Goal: Task Accomplishment & Management: Manage account settings

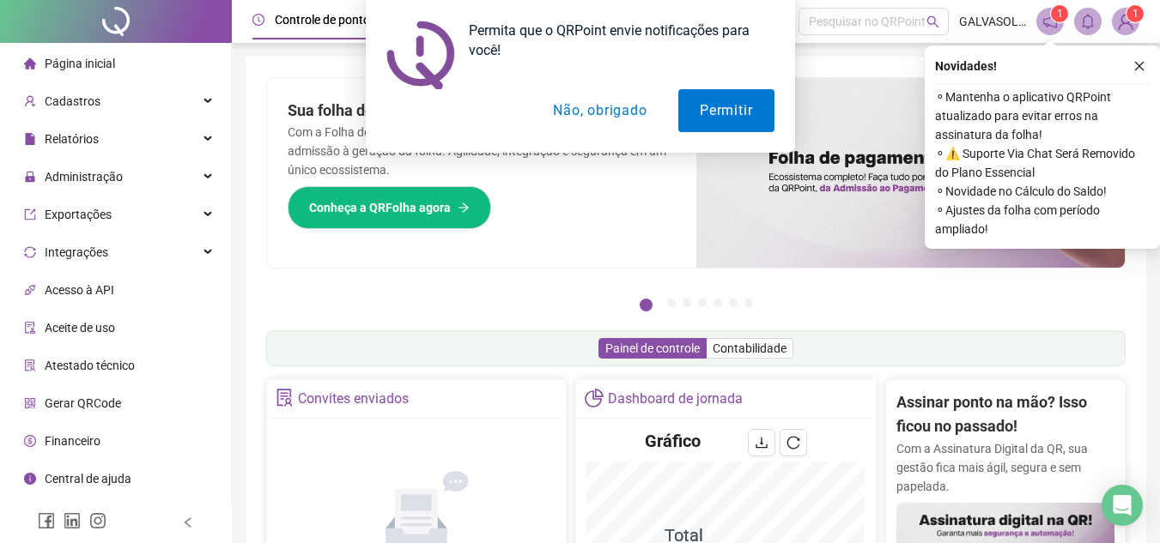
click at [1140, 67] on div "Permita que o QRPoint envie notificações para você! Permitir Não, obrigado" at bounding box center [580, 76] width 1160 height 153
click at [743, 111] on button "Permitir" at bounding box center [725, 110] width 95 height 43
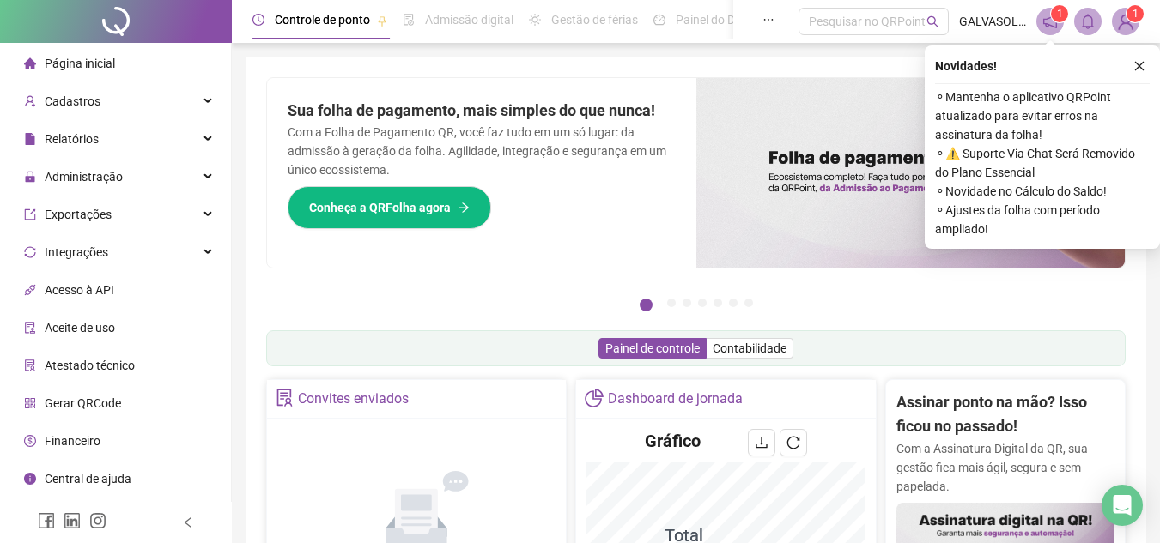
click at [1141, 66] on icon "close" at bounding box center [1139, 66] width 12 height 12
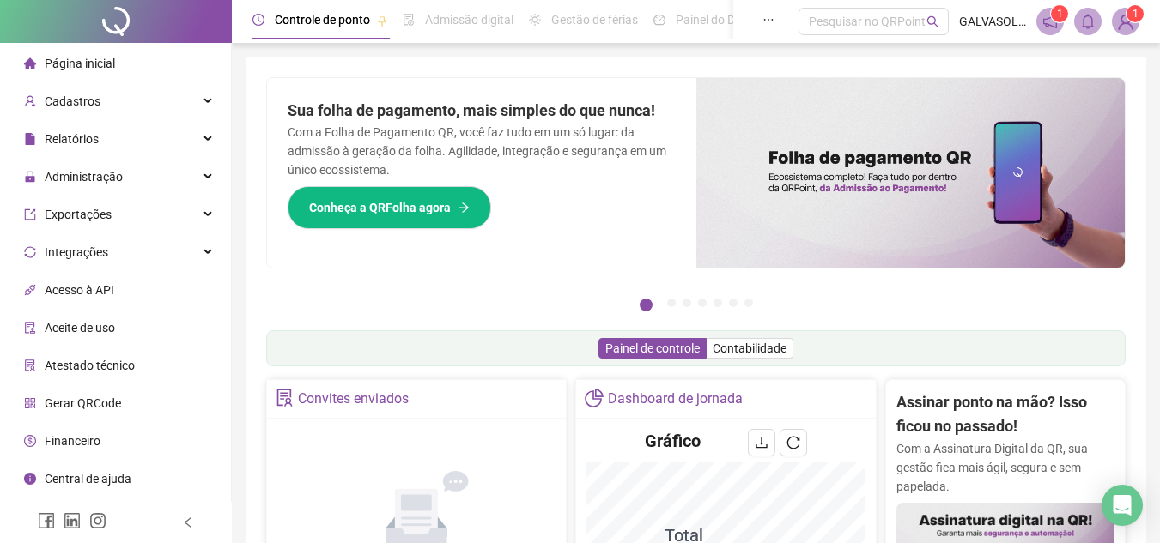
click at [107, 288] on span "Acesso à API" at bounding box center [80, 290] width 70 height 14
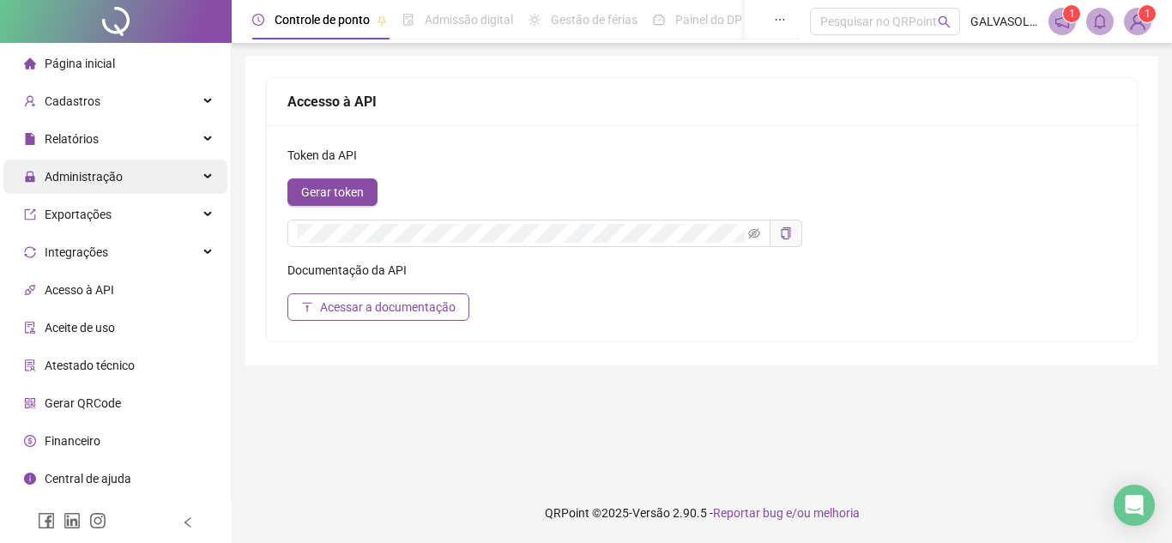
click at [175, 181] on div "Administração" at bounding box center [115, 177] width 224 height 34
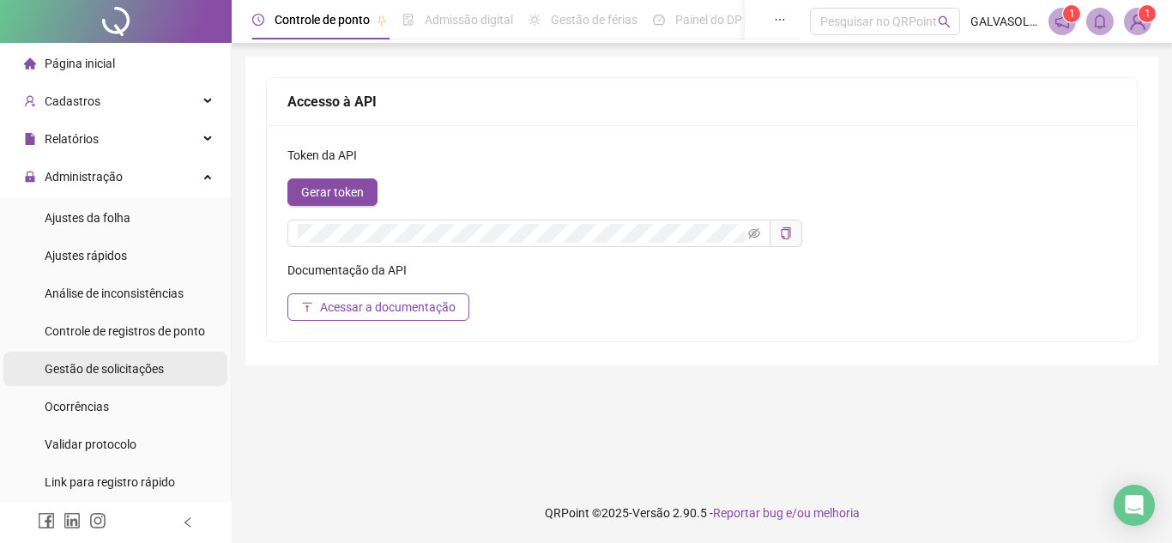
click at [107, 370] on span "Gestão de solicitações" at bounding box center [104, 369] width 119 height 14
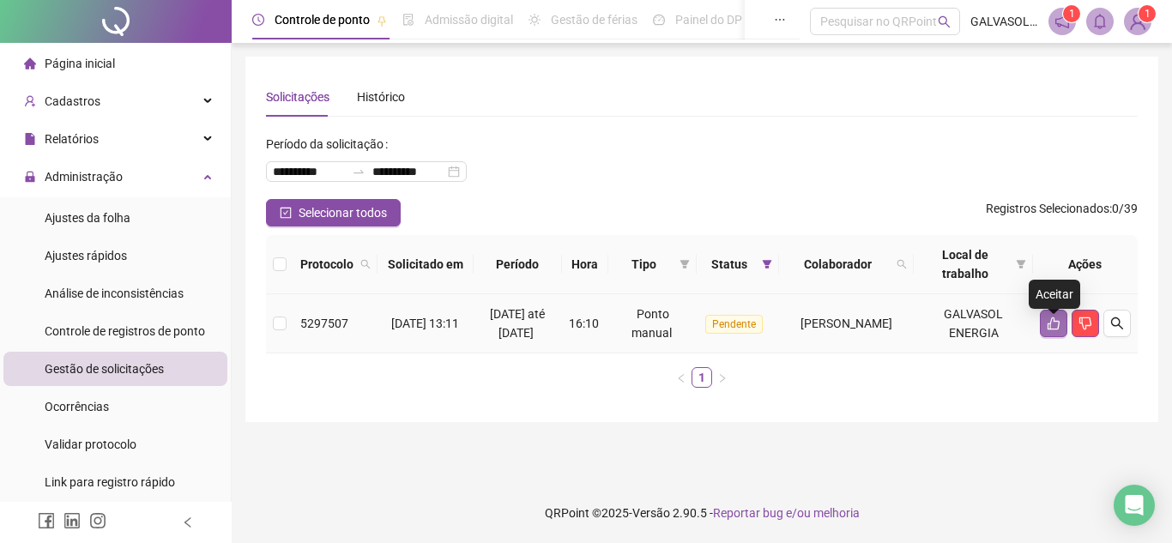
click at [1051, 322] on button "button" at bounding box center [1053, 323] width 27 height 27
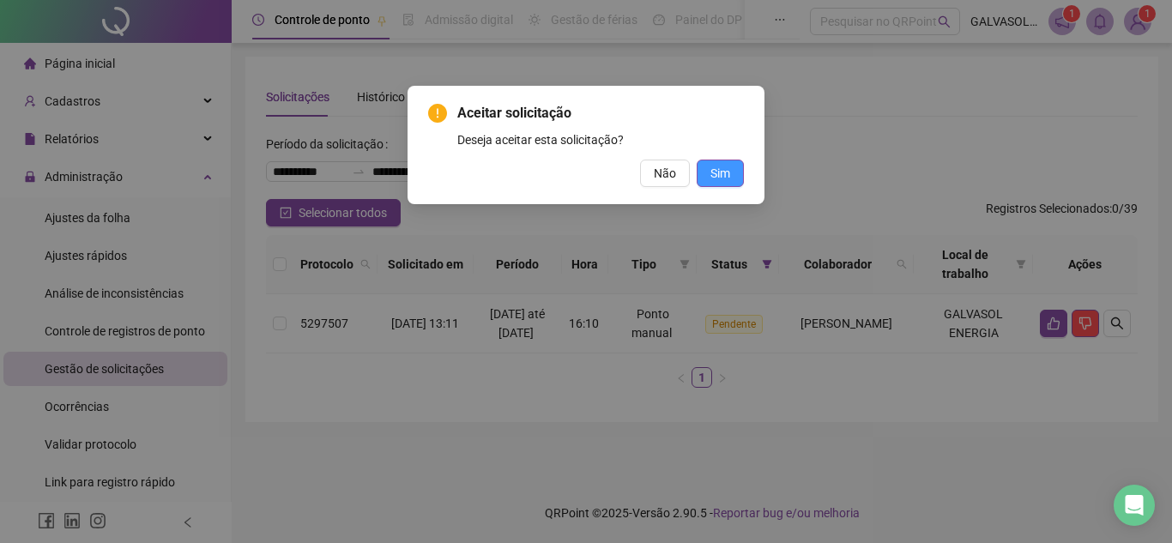
click at [718, 173] on span "Sim" at bounding box center [721, 173] width 20 height 19
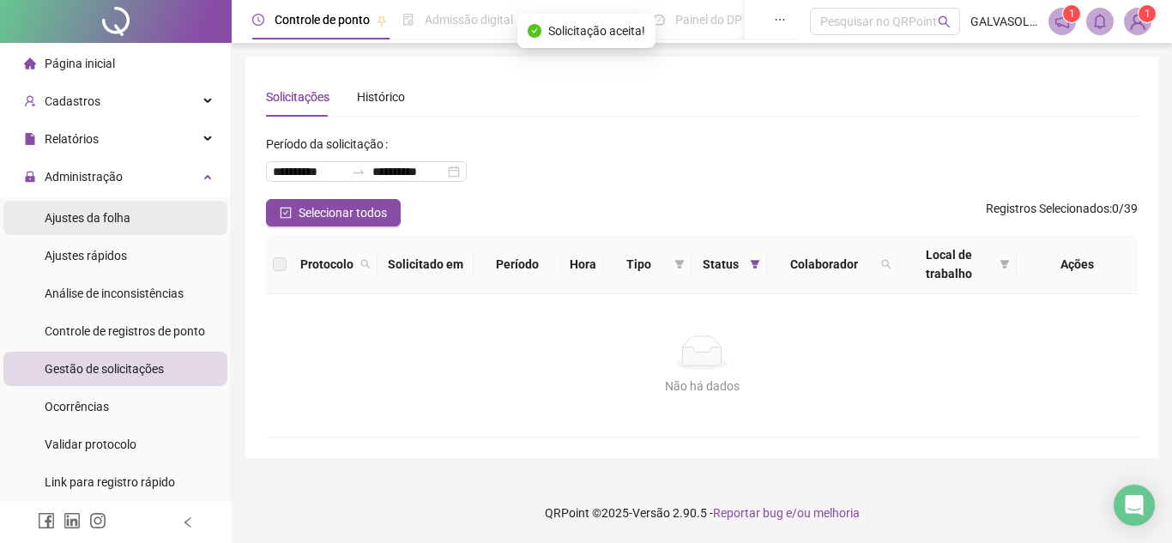
click at [67, 218] on span "Ajustes da folha" at bounding box center [88, 218] width 86 height 14
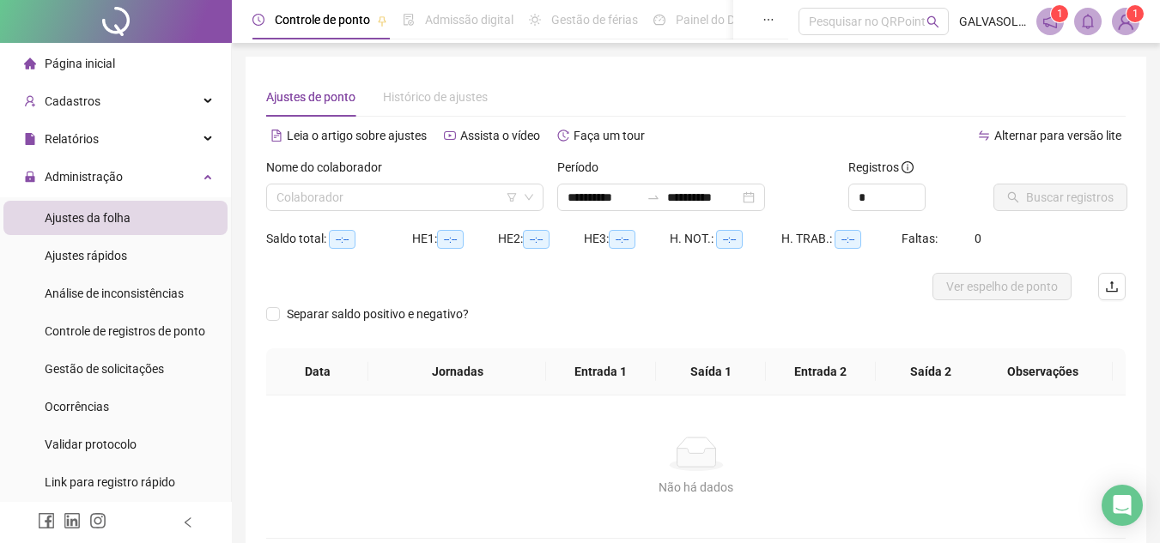
type input "**********"
click at [480, 200] on input "search" at bounding box center [396, 198] width 241 height 26
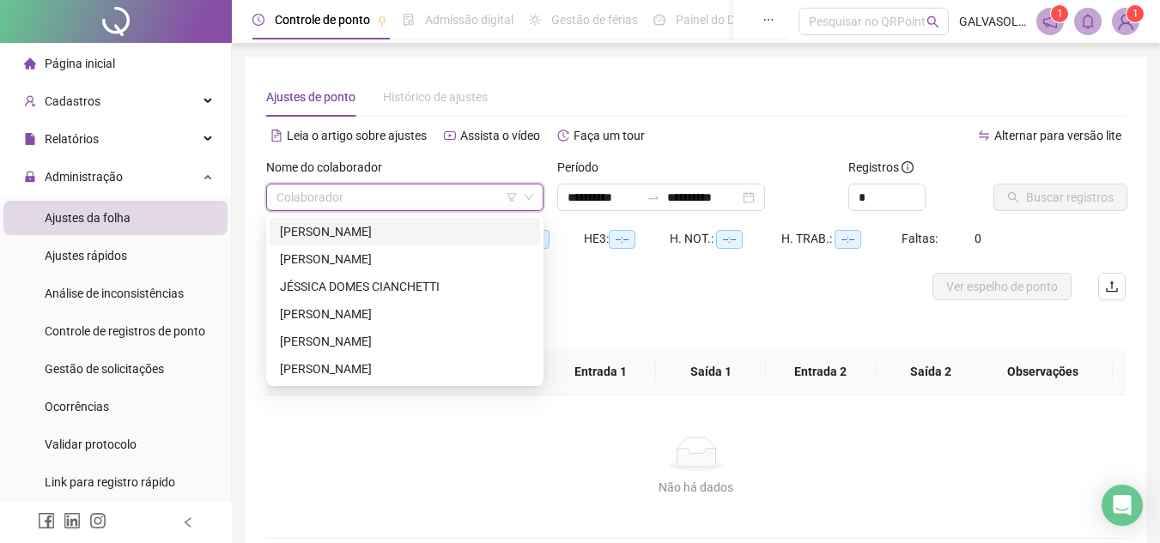
click at [433, 227] on div "[PERSON_NAME]" at bounding box center [405, 231] width 250 height 19
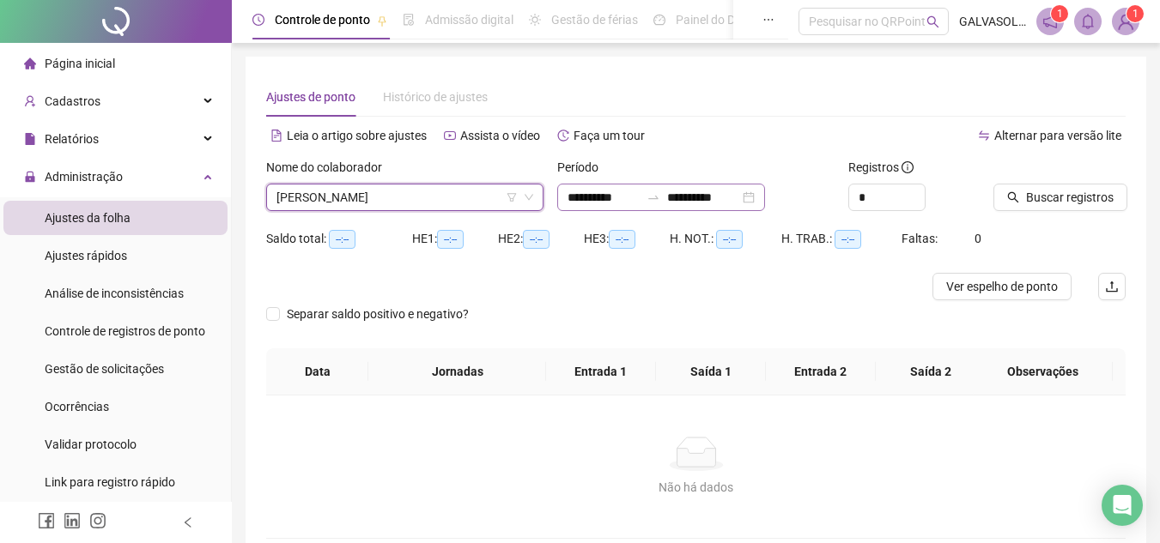
click at [765, 201] on div "**********" at bounding box center [661, 197] width 208 height 27
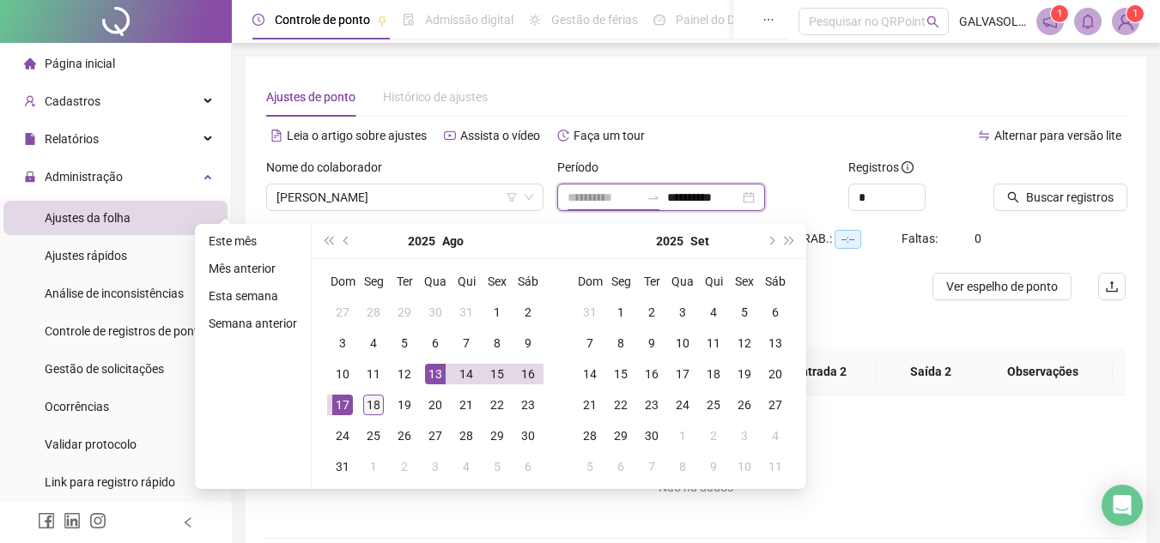
type input "**********"
click at [369, 402] on div "18" at bounding box center [373, 405] width 21 height 21
type input "**********"
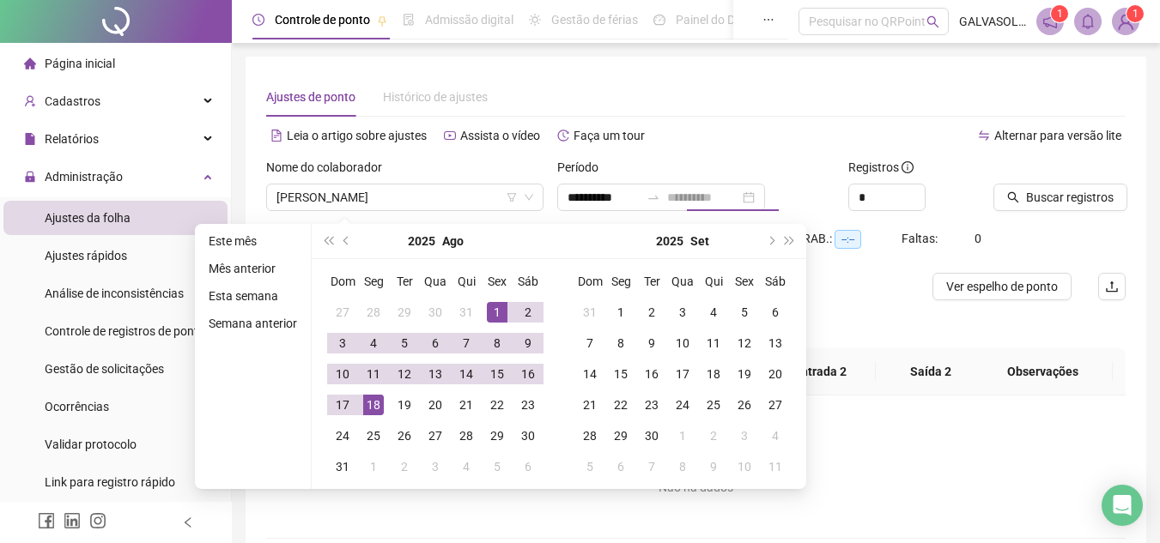
click at [508, 308] on td "1" at bounding box center [497, 312] width 31 height 31
type input "**********"
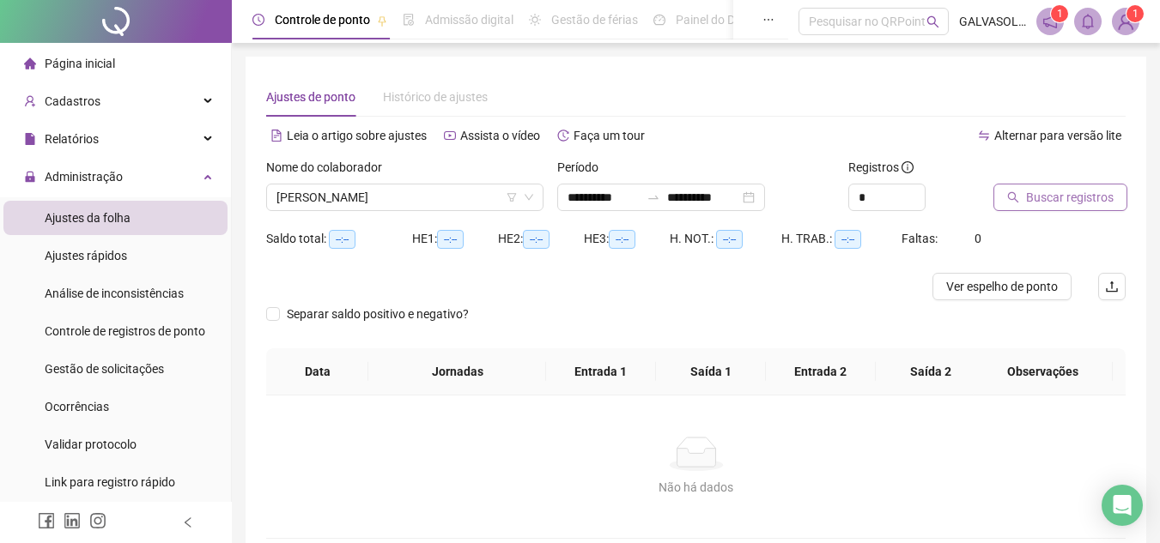
click at [1036, 201] on span "Buscar registros" at bounding box center [1070, 197] width 88 height 19
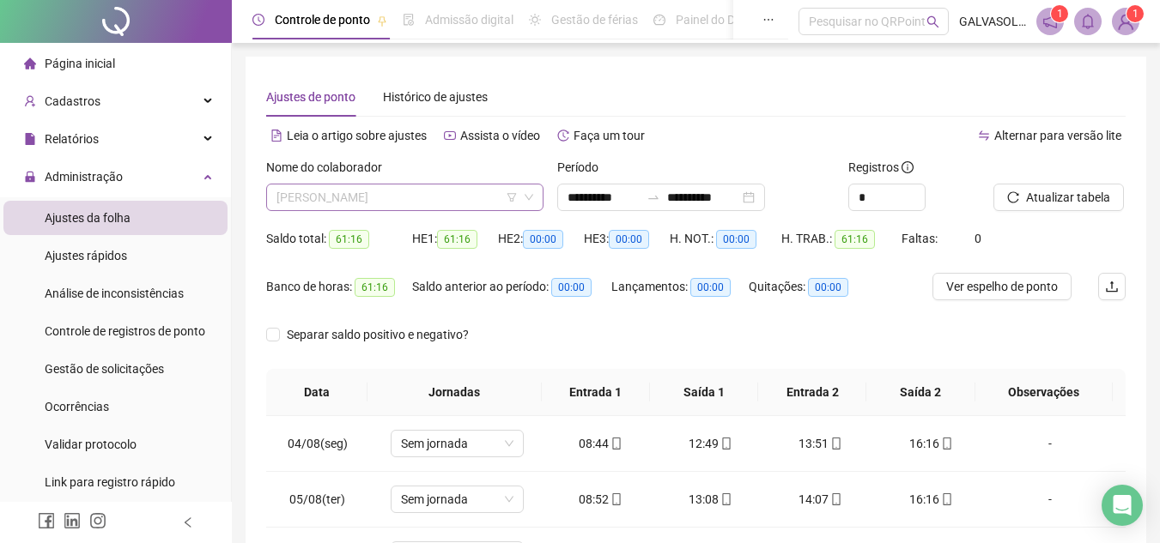
click at [490, 201] on span "[PERSON_NAME]" at bounding box center [404, 198] width 257 height 26
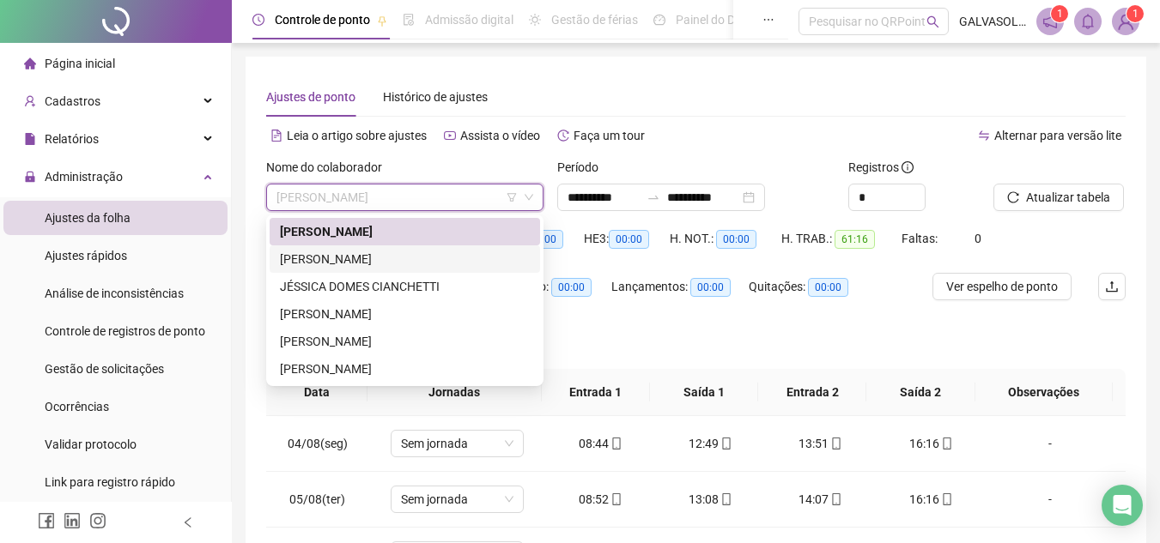
click at [373, 257] on div "[PERSON_NAME]" at bounding box center [405, 259] width 250 height 19
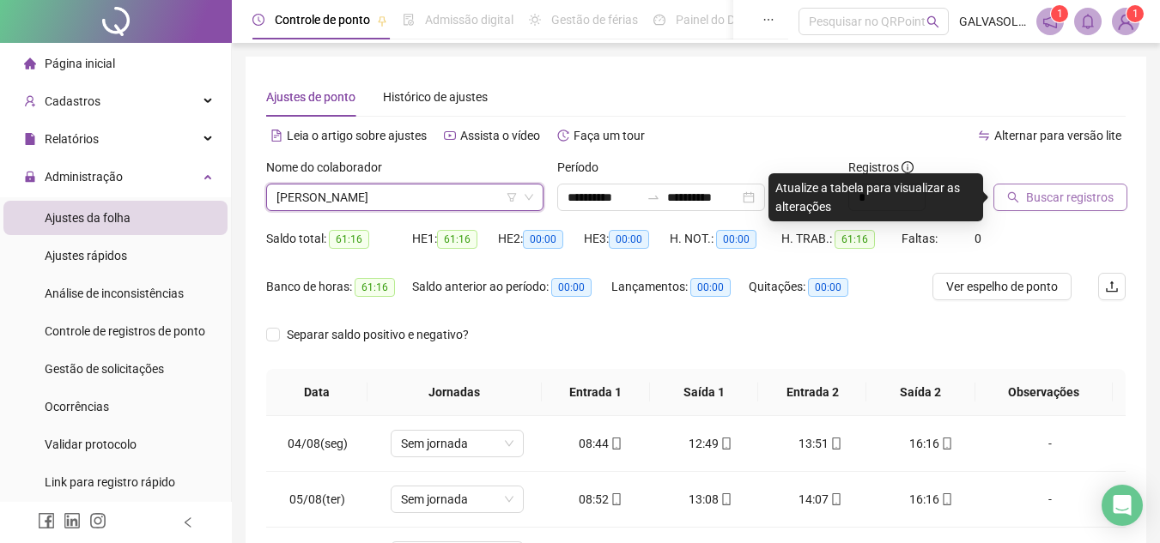
click at [1070, 198] on span "Buscar registros" at bounding box center [1070, 197] width 88 height 19
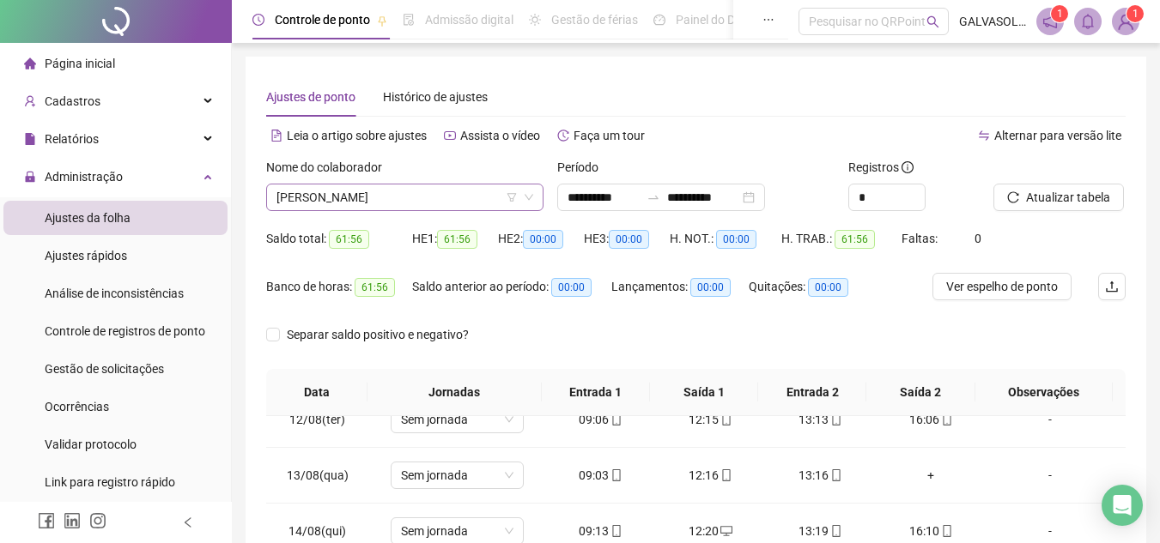
click at [433, 207] on span "[PERSON_NAME]" at bounding box center [404, 198] width 257 height 26
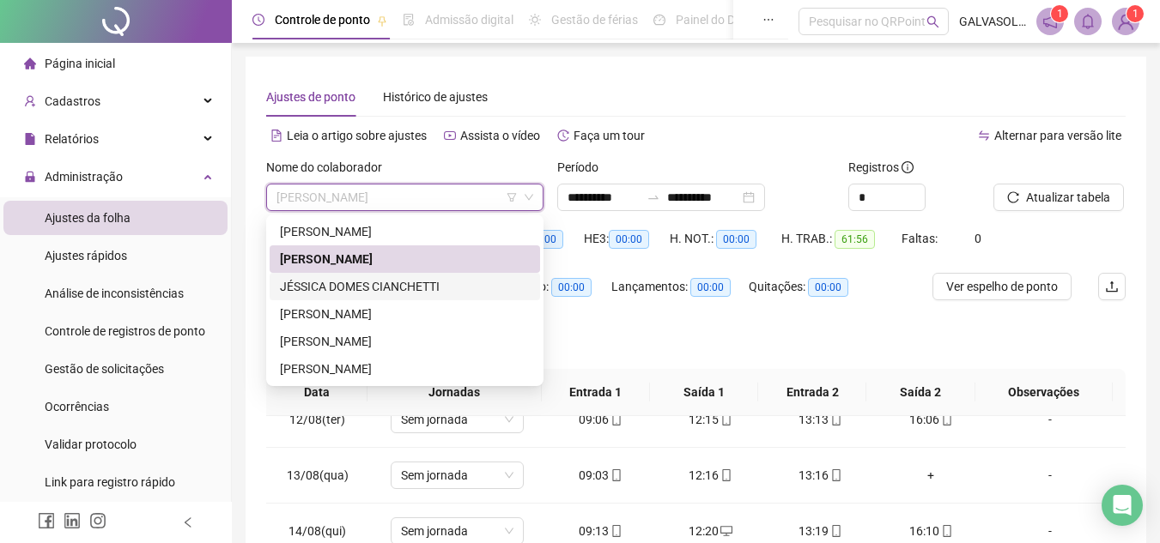
click at [357, 281] on div "JÉSSICA DOMES CIANCHETTI" at bounding box center [405, 286] width 250 height 19
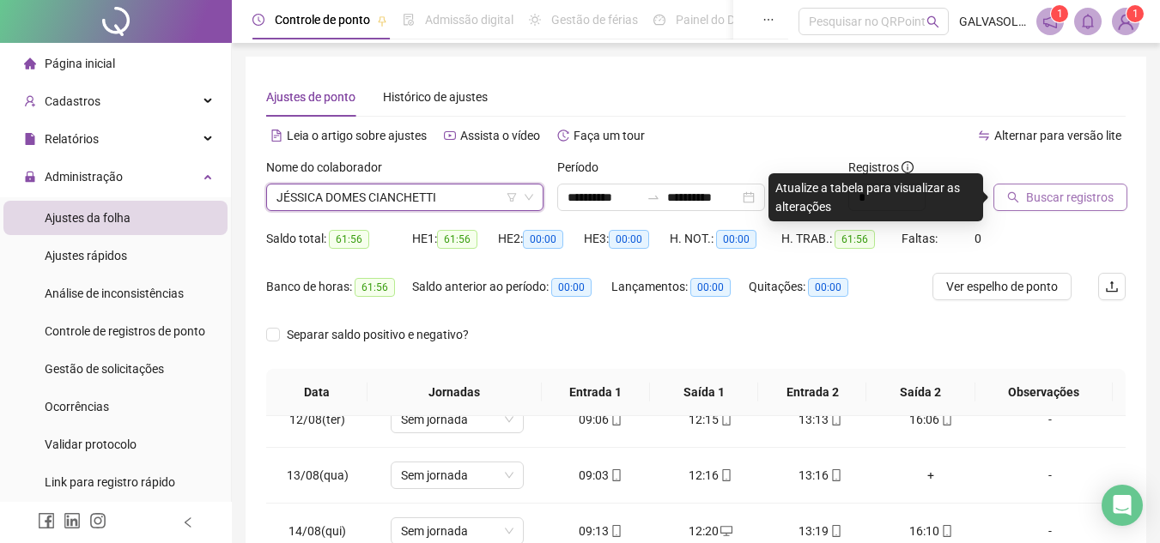
click at [1050, 197] on span "Buscar registros" at bounding box center [1070, 197] width 88 height 19
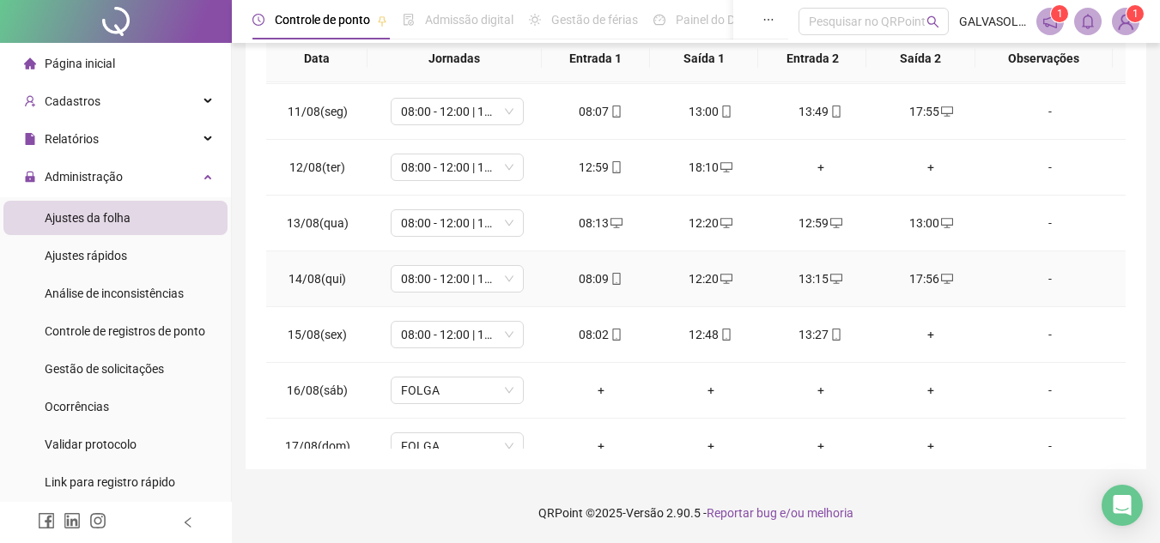
scroll to position [638, 0]
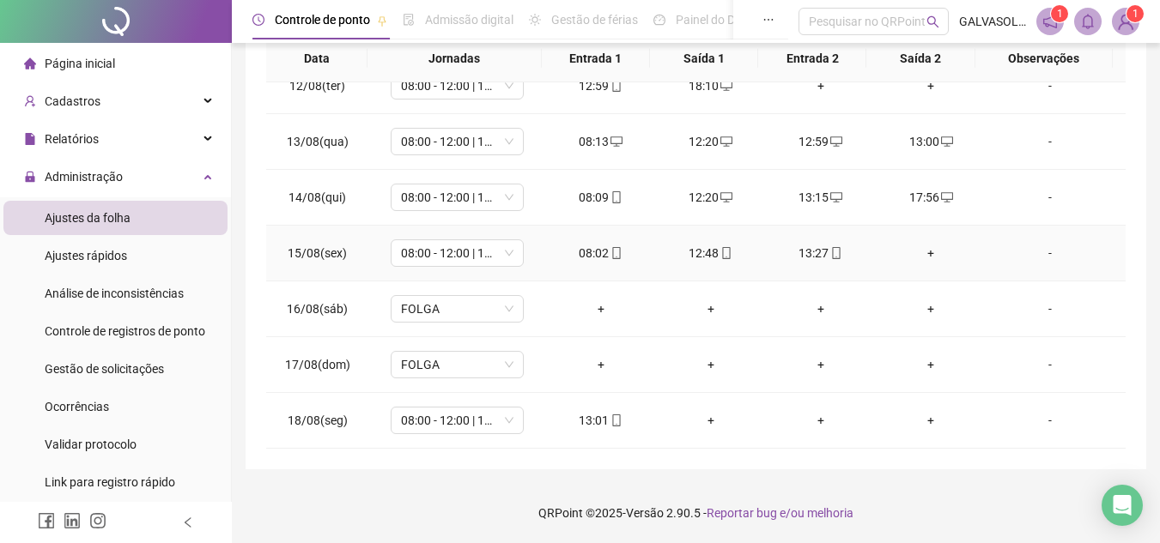
click at [922, 251] on div "+" at bounding box center [930, 253] width 82 height 19
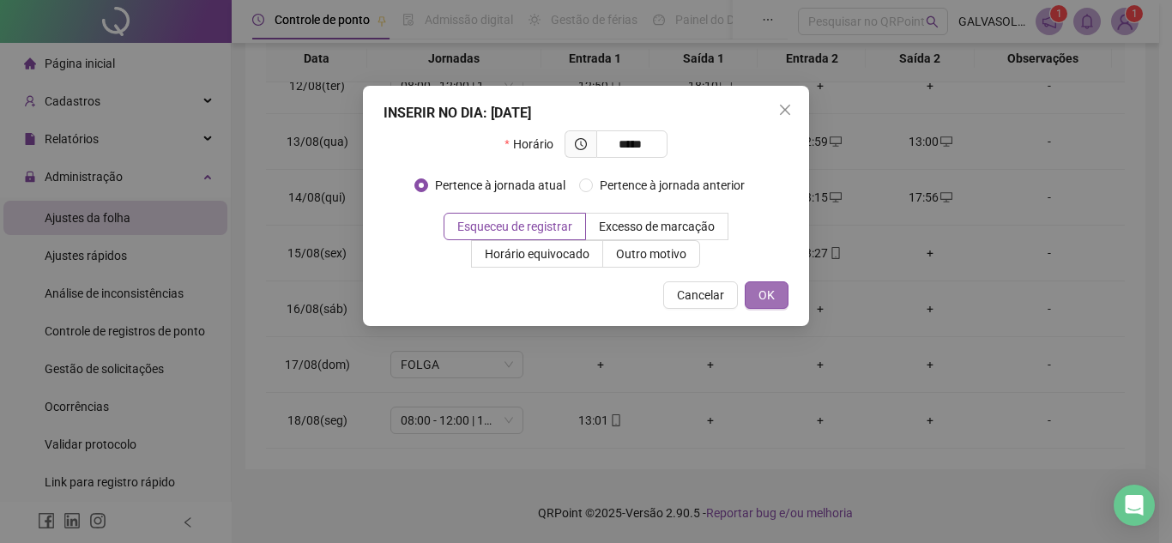
type input "*****"
click at [769, 297] on span "OK" at bounding box center [767, 295] width 16 height 19
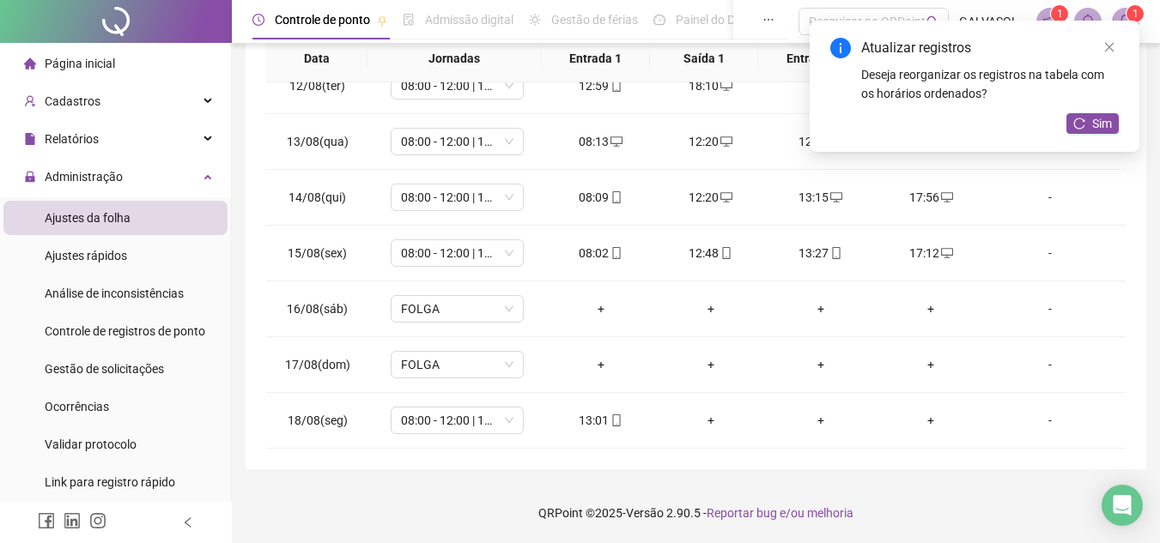
click at [1076, 118] on icon "reload" at bounding box center [1079, 124] width 12 height 12
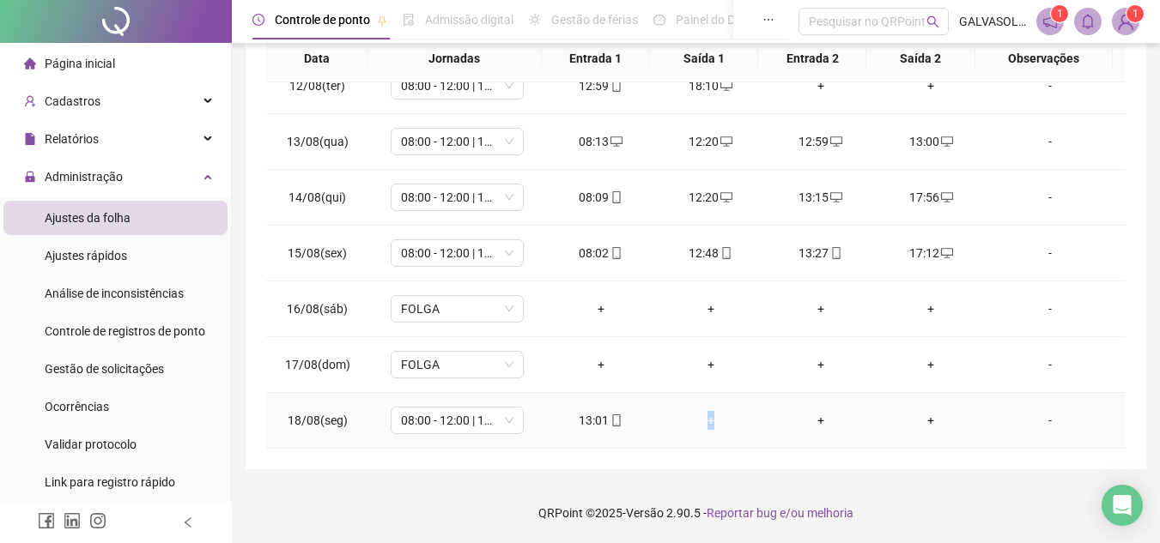
click at [704, 421] on div "+" at bounding box center [710, 420] width 82 height 19
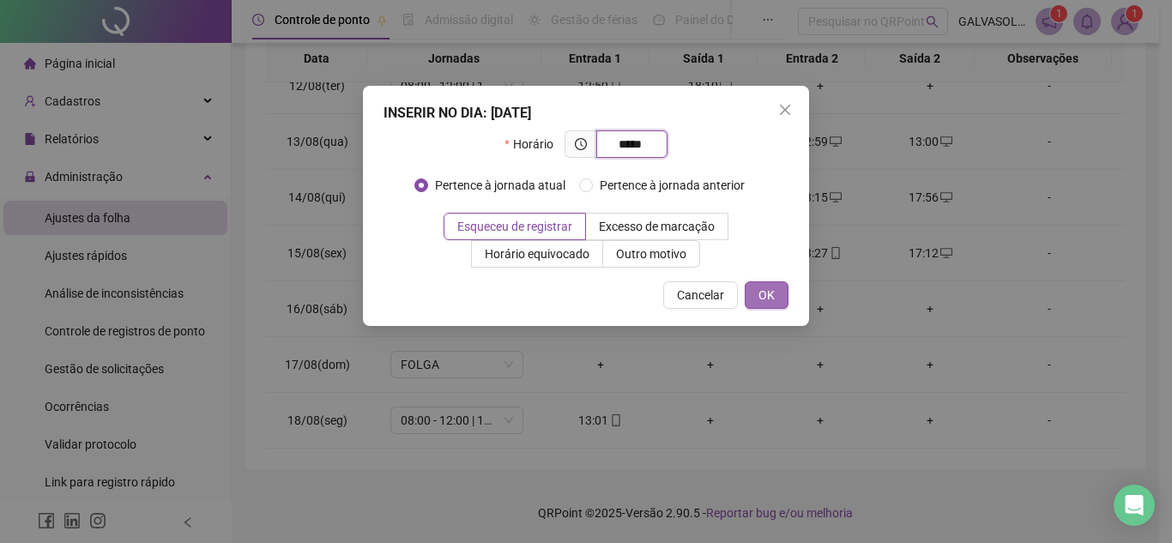
type input "*****"
click at [756, 295] on button "OK" at bounding box center [767, 295] width 44 height 27
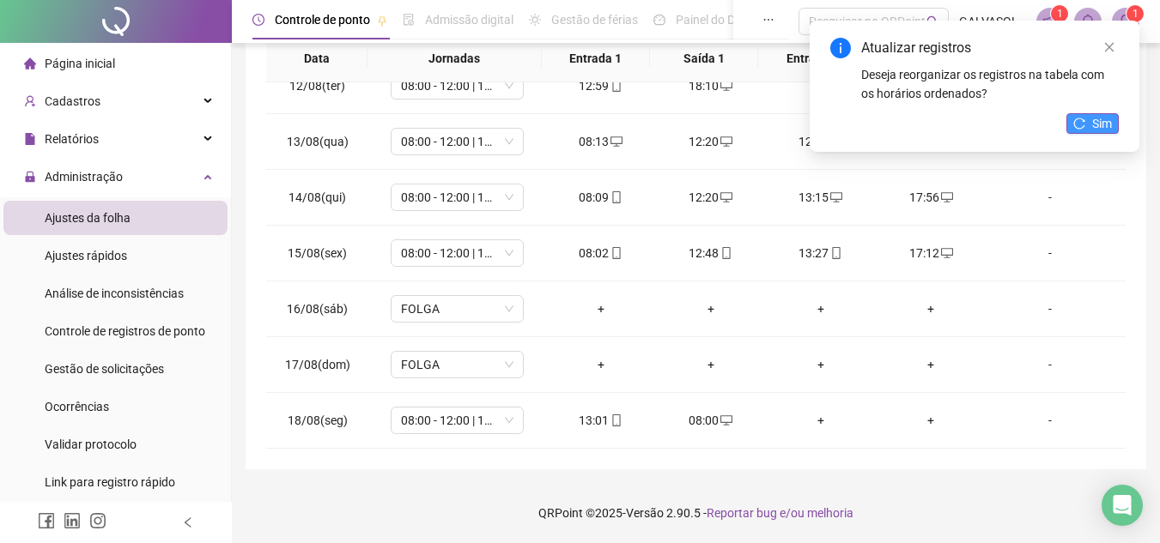
click at [1087, 123] on button "Sim" at bounding box center [1092, 123] width 52 height 21
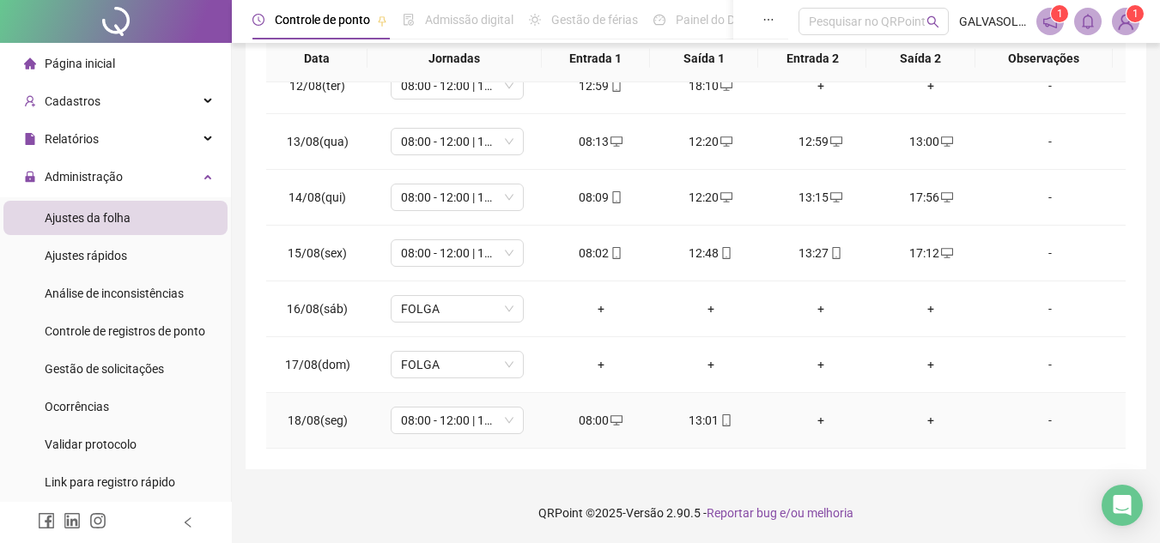
click at [813, 425] on div "+" at bounding box center [820, 420] width 82 height 19
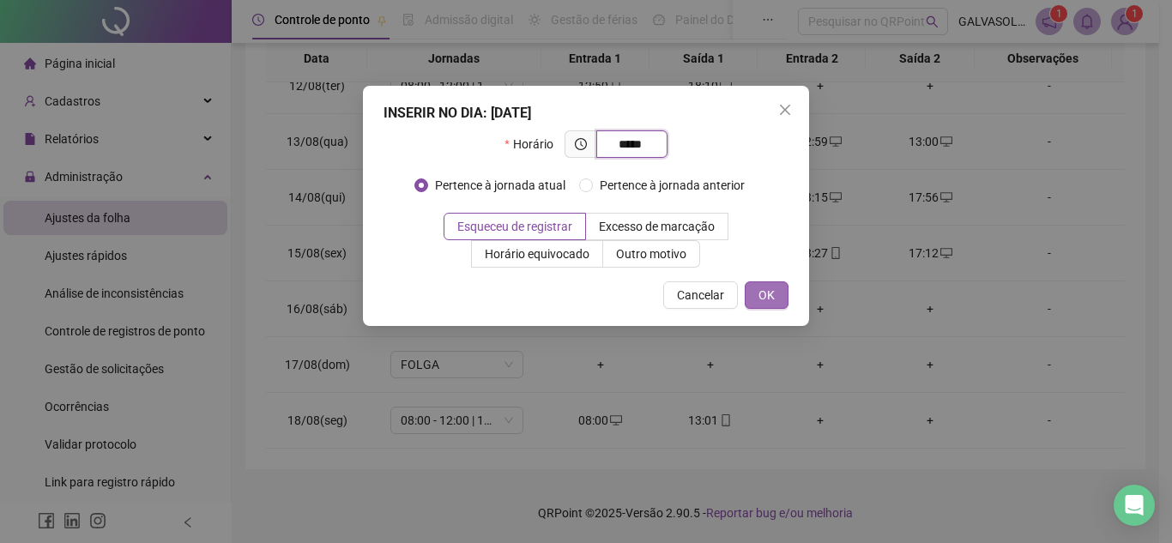
type input "*****"
click at [767, 296] on span "OK" at bounding box center [767, 295] width 16 height 19
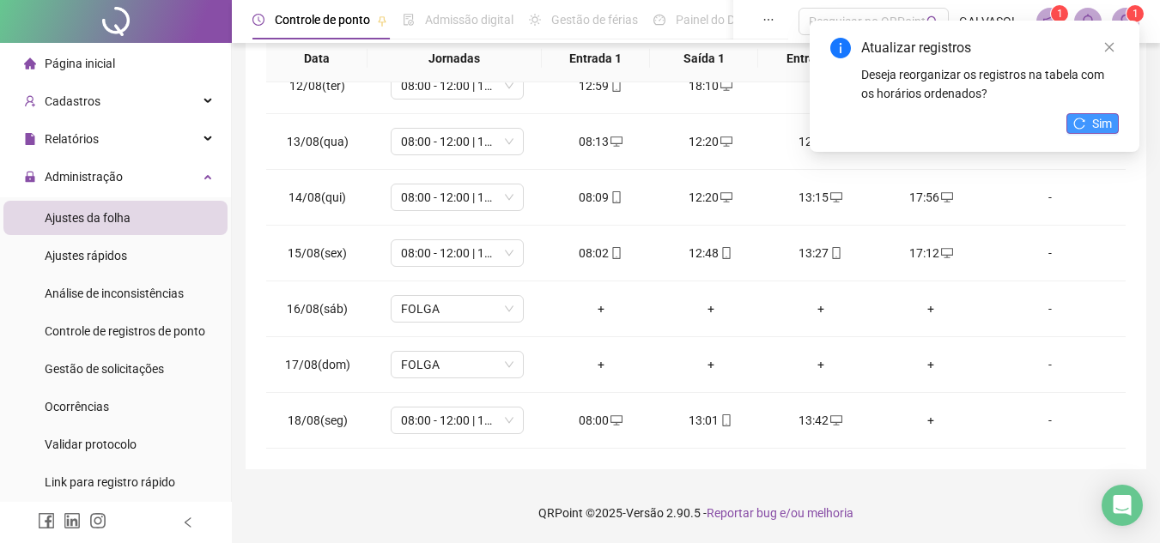
click at [1083, 127] on icon "reload" at bounding box center [1079, 124] width 12 height 12
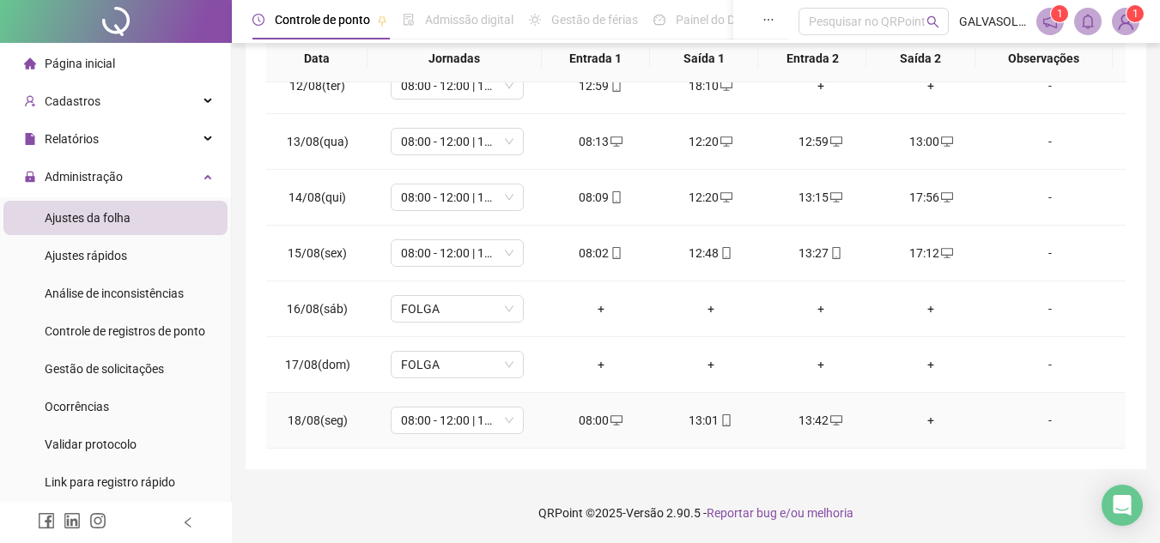
click at [718, 420] on span "mobile" at bounding box center [725, 421] width 14 height 12
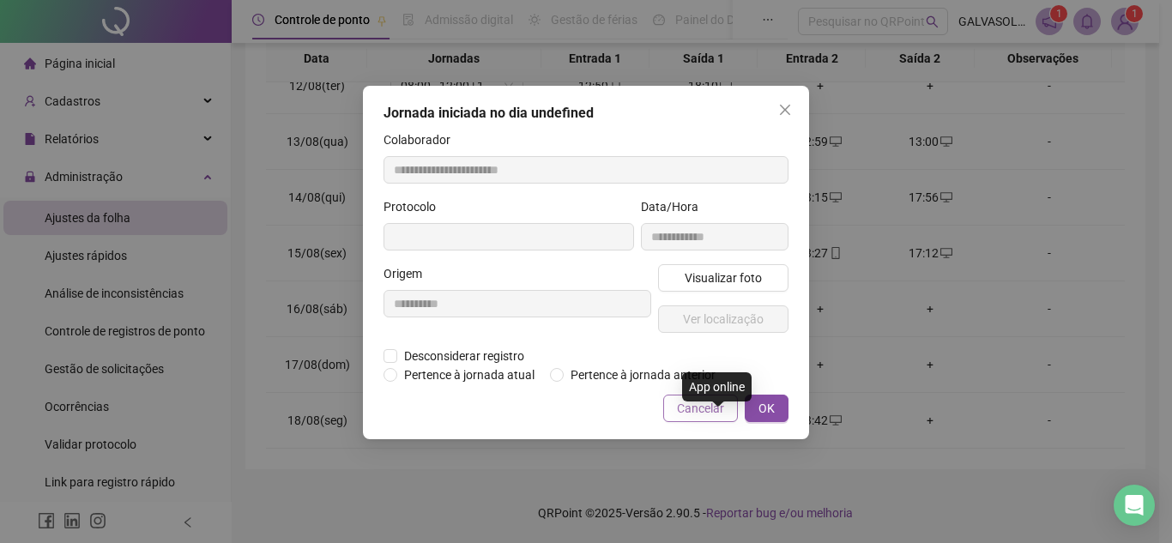
type input "**********"
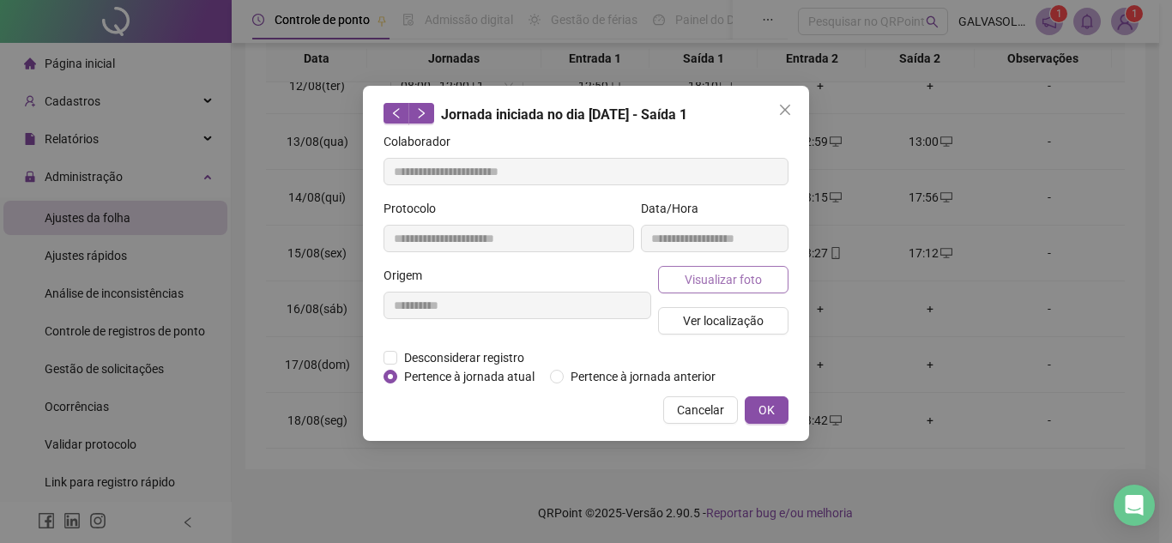
click at [762, 283] on button "Visualizar foto" at bounding box center [723, 279] width 130 height 27
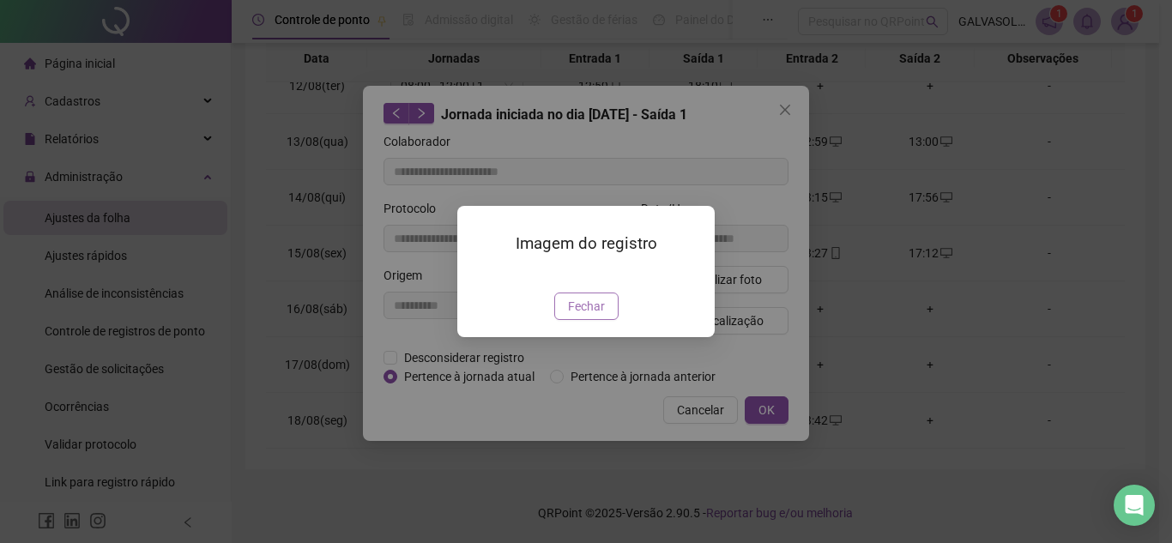
click at [585, 316] on span "Fechar" at bounding box center [586, 306] width 37 height 19
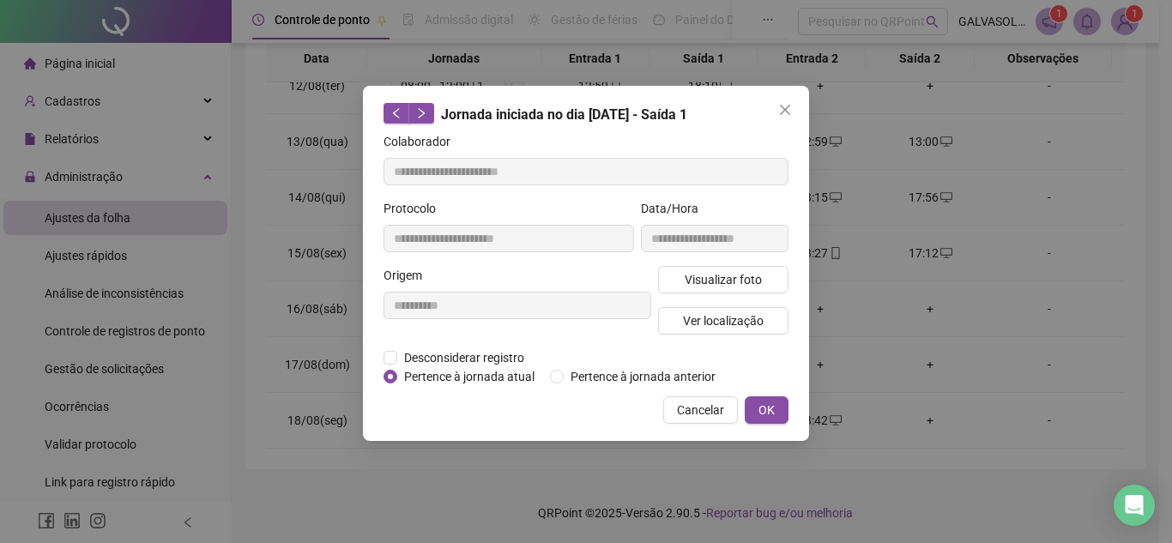
drag, startPoint x: 773, startPoint y: 416, endPoint x: 782, endPoint y: 415, distance: 8.6
click at [774, 416] on span "OK" at bounding box center [767, 410] width 16 height 19
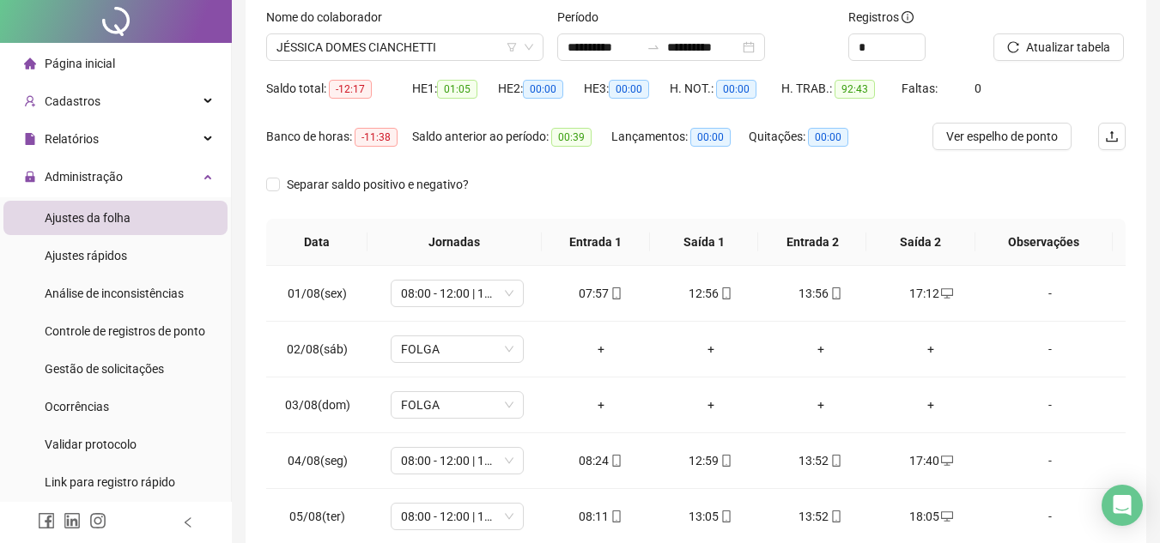
scroll to position [0, 0]
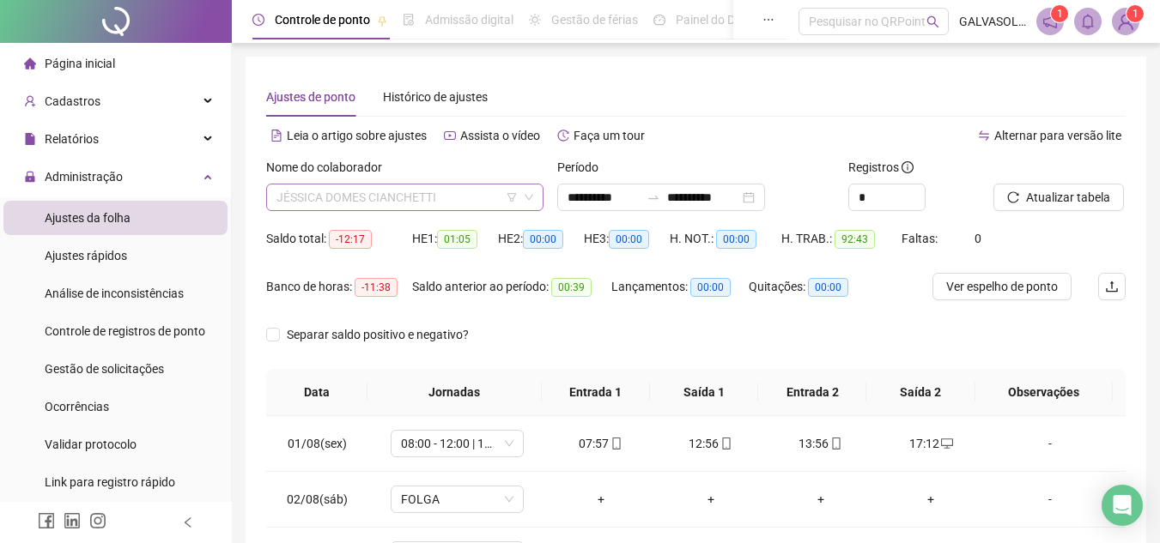
click at [483, 203] on span "JÉSSICA DOMES CIANCHETTI" at bounding box center [404, 198] width 257 height 26
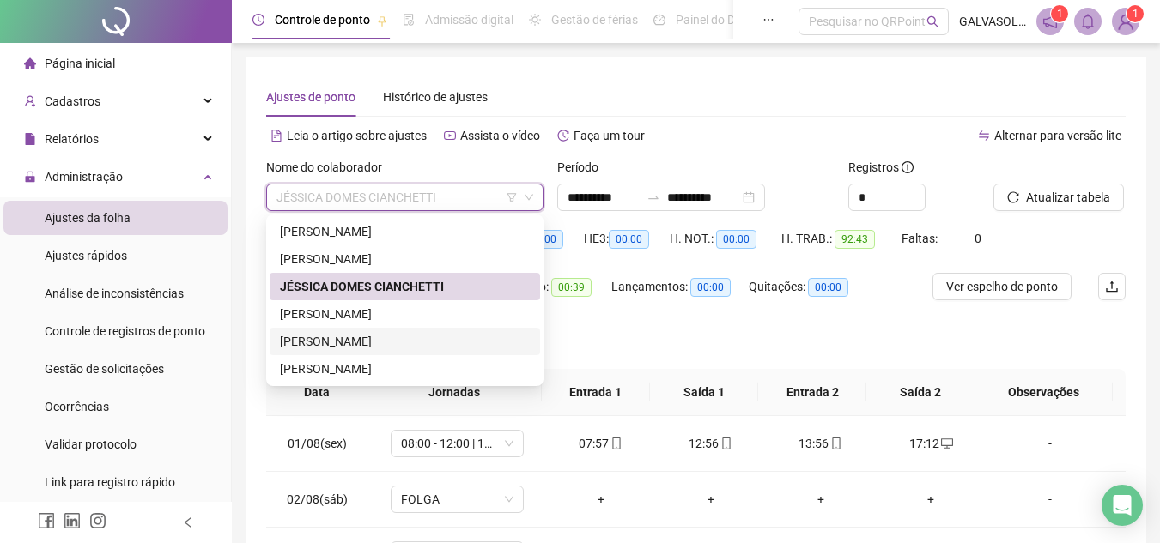
click at [342, 349] on div "[PERSON_NAME]" at bounding box center [405, 341] width 250 height 19
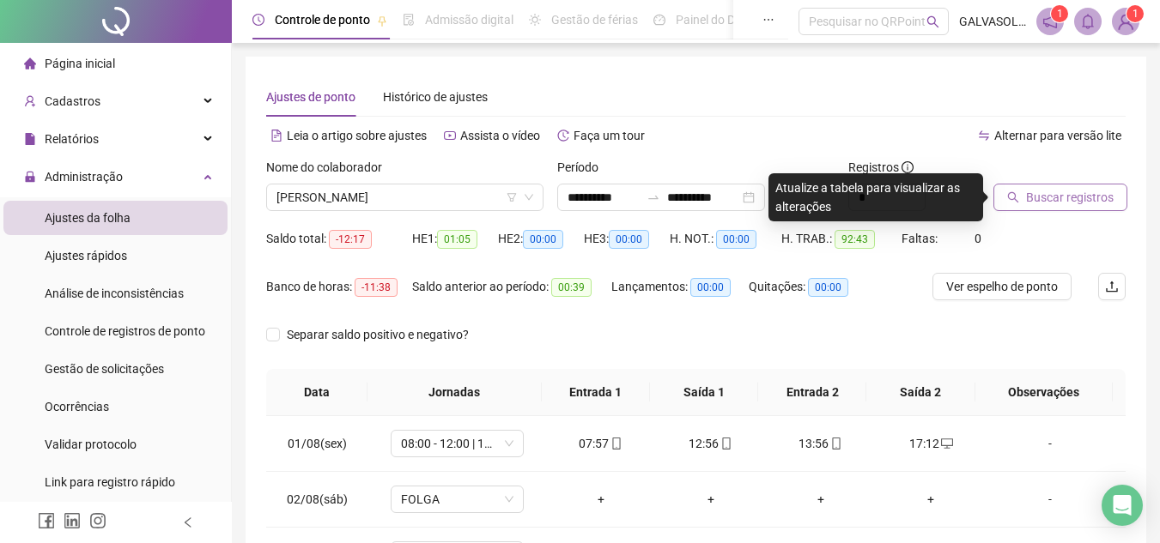
click at [1075, 203] on span "Buscar registros" at bounding box center [1070, 197] width 88 height 19
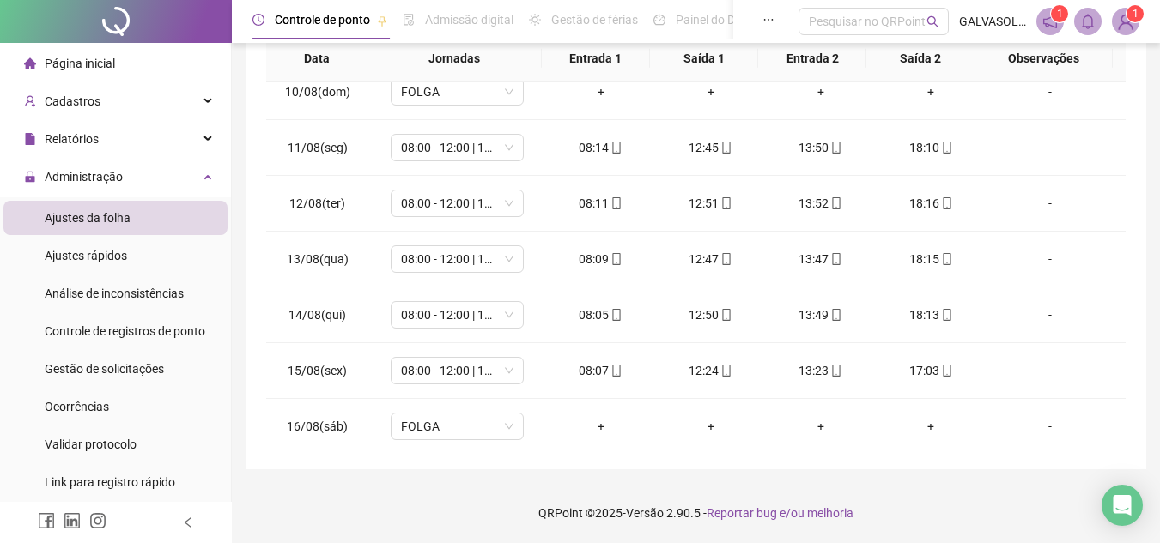
scroll to position [638, 0]
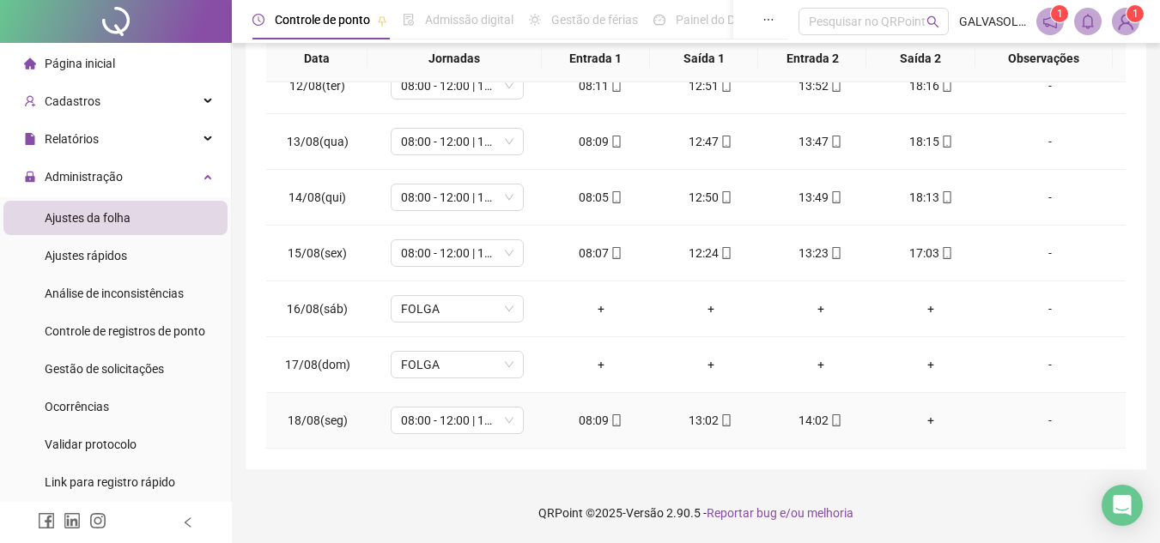
click at [818, 419] on div "14:02" at bounding box center [820, 420] width 82 height 19
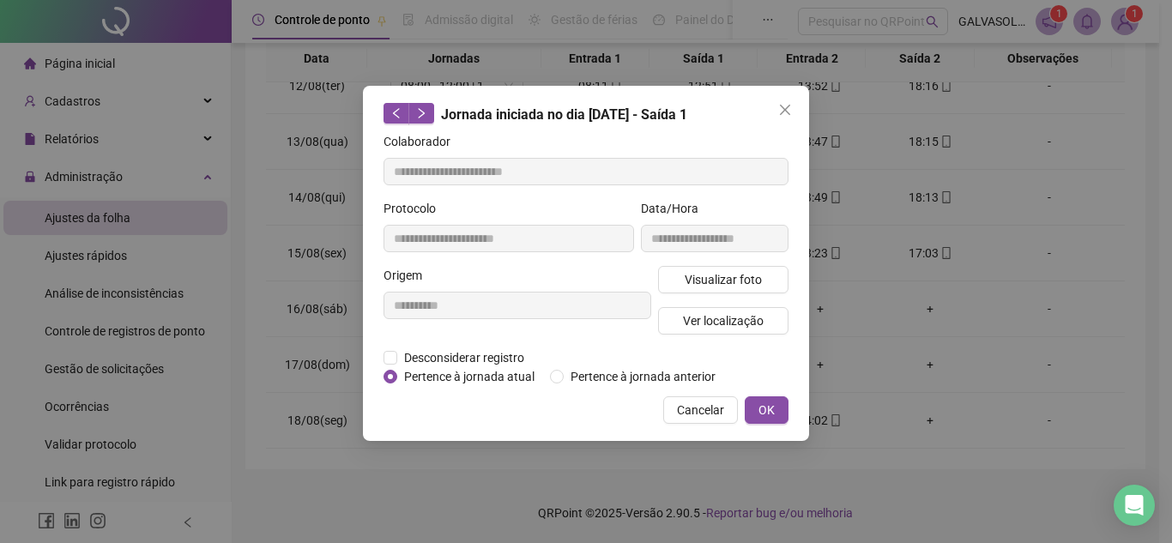
type input "**********"
click at [730, 285] on span "Visualizar foto" at bounding box center [723, 279] width 77 height 19
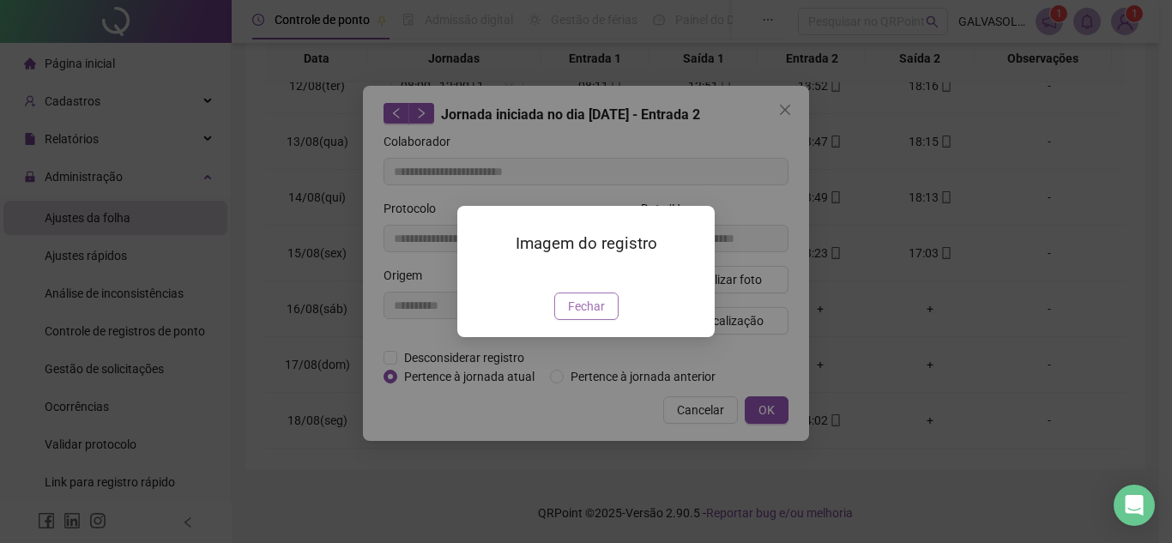
click at [596, 316] on span "Fechar" at bounding box center [586, 306] width 37 height 19
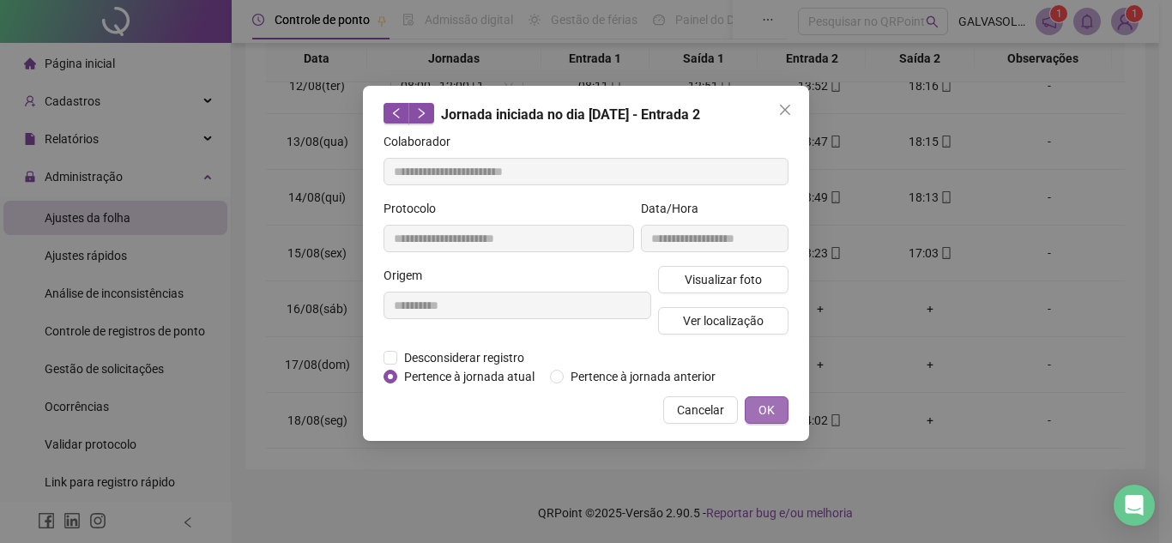
click at [764, 412] on span "OK" at bounding box center [767, 410] width 16 height 19
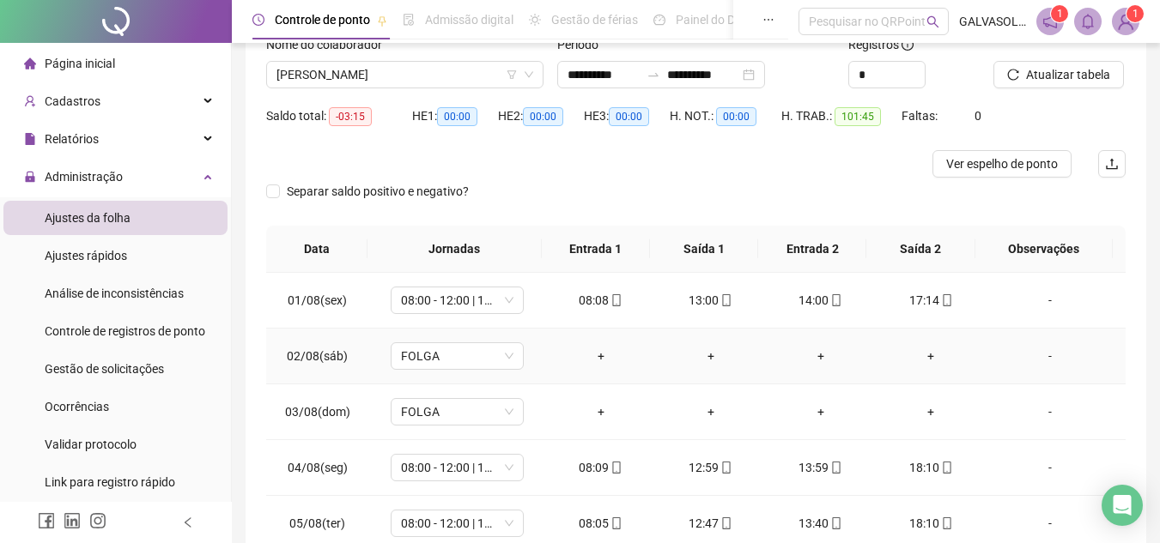
scroll to position [0, 0]
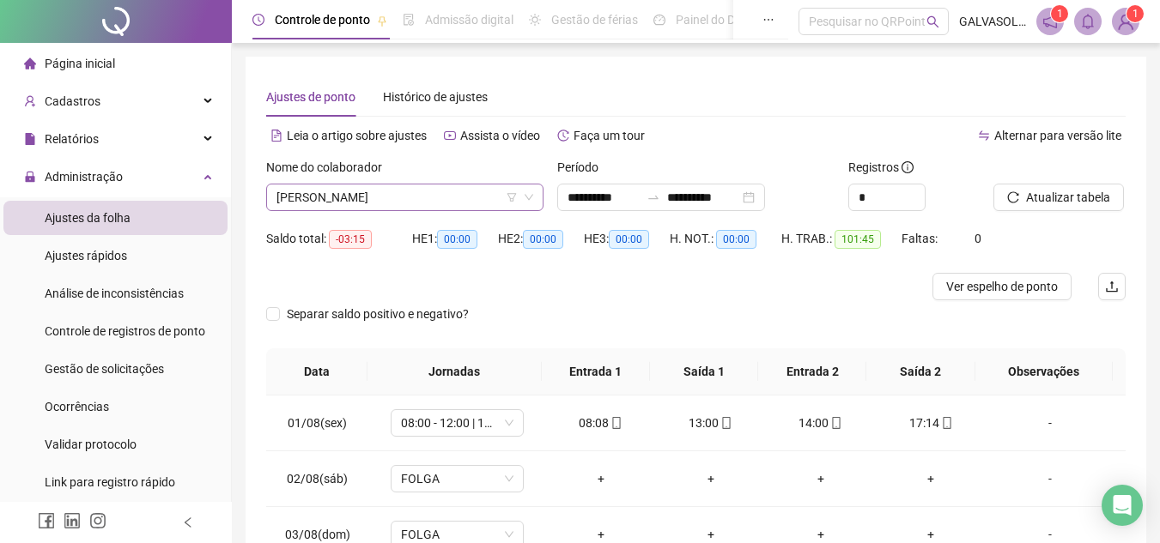
click at [472, 185] on span "[PERSON_NAME]" at bounding box center [404, 198] width 257 height 26
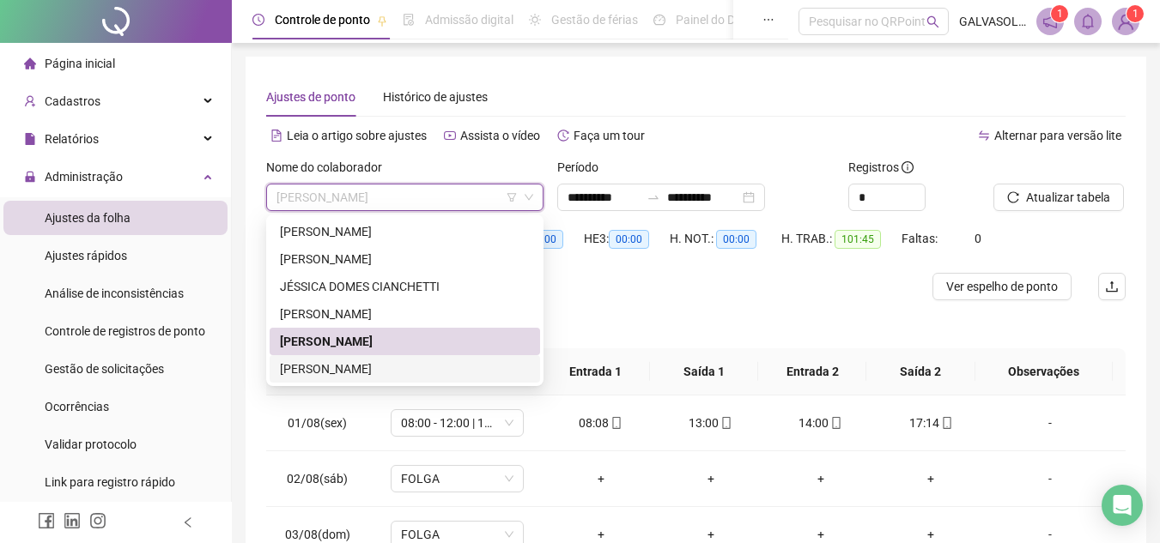
click at [366, 371] on div "[PERSON_NAME]" at bounding box center [405, 369] width 250 height 19
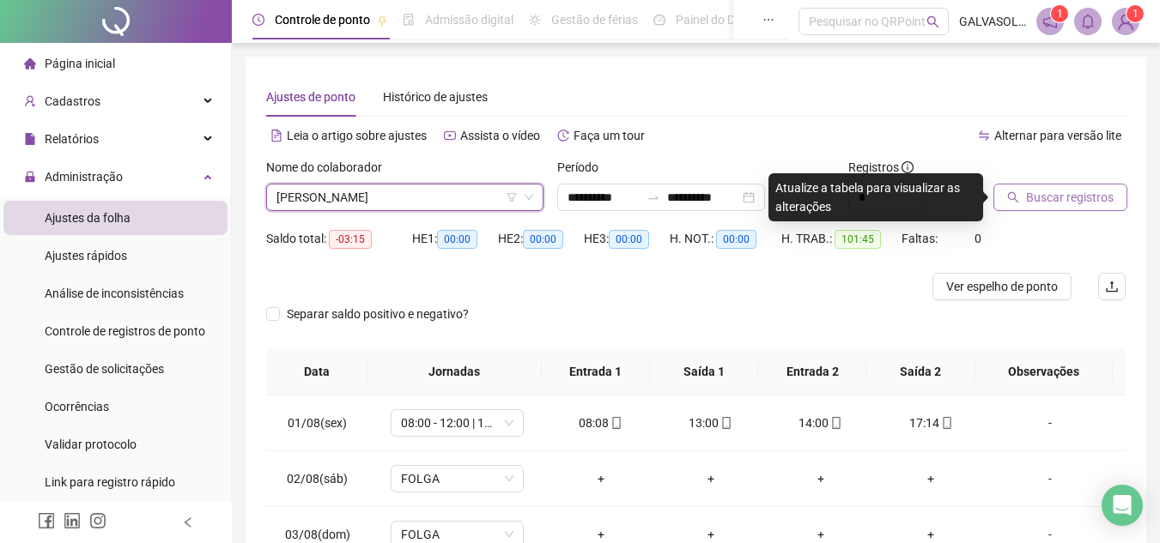
click at [1092, 199] on span "Buscar registros" at bounding box center [1070, 197] width 88 height 19
